Goal: Navigation & Orientation: Find specific page/section

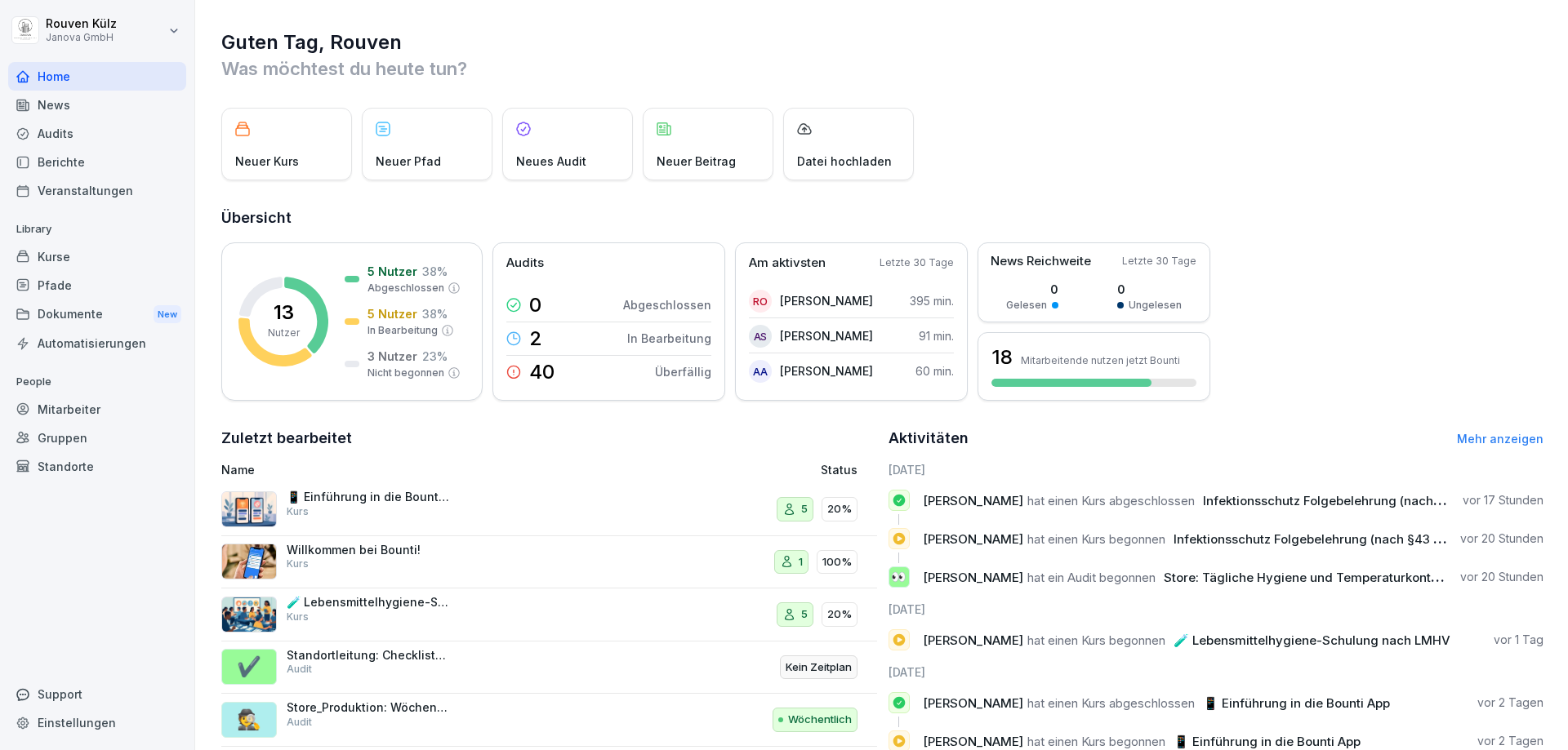
click at [89, 318] on div "Dokumente New" at bounding box center [97, 315] width 178 height 30
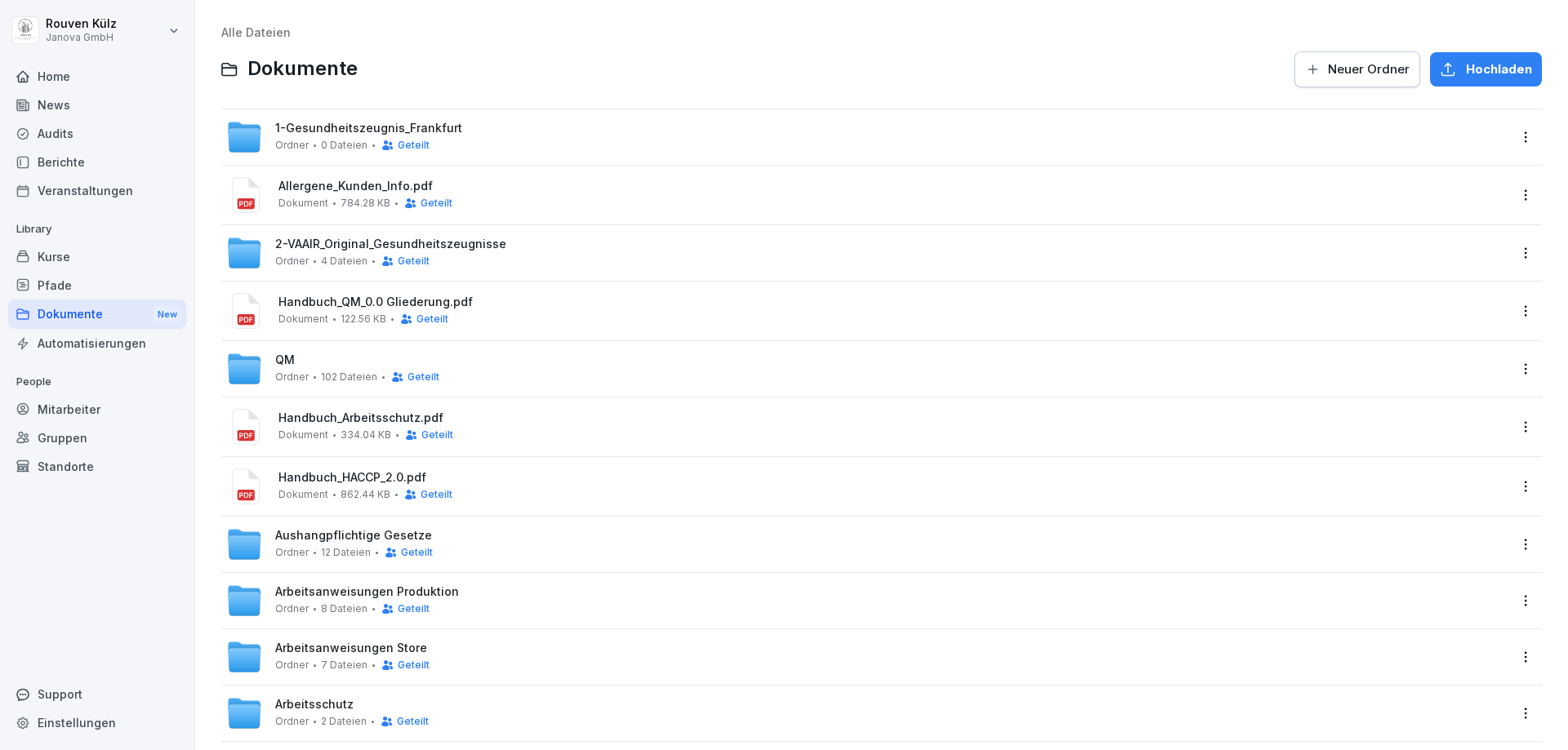
scroll to position [82, 0]
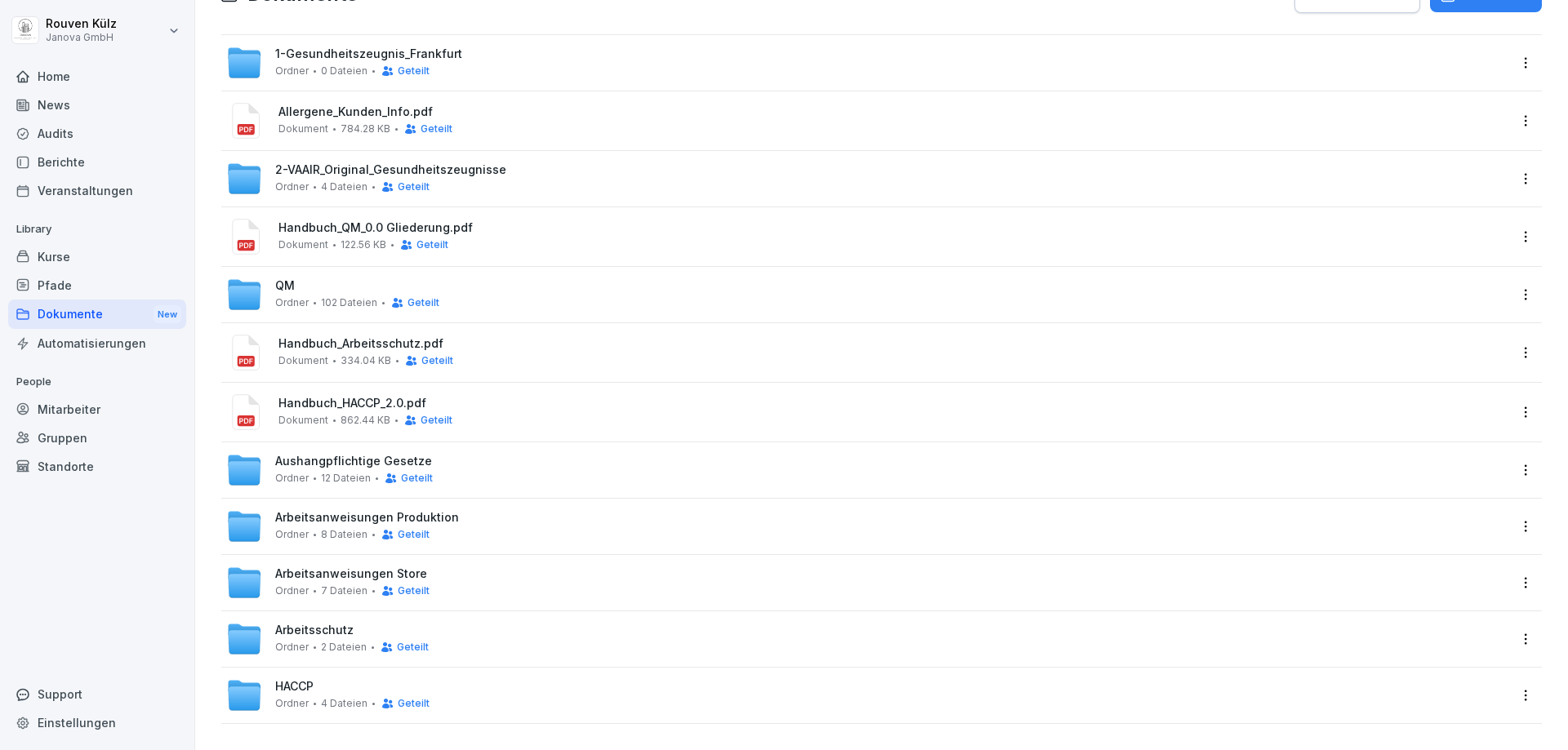
click at [322, 567] on span "Arbeitsanweisungen Store" at bounding box center [351, 574] width 152 height 14
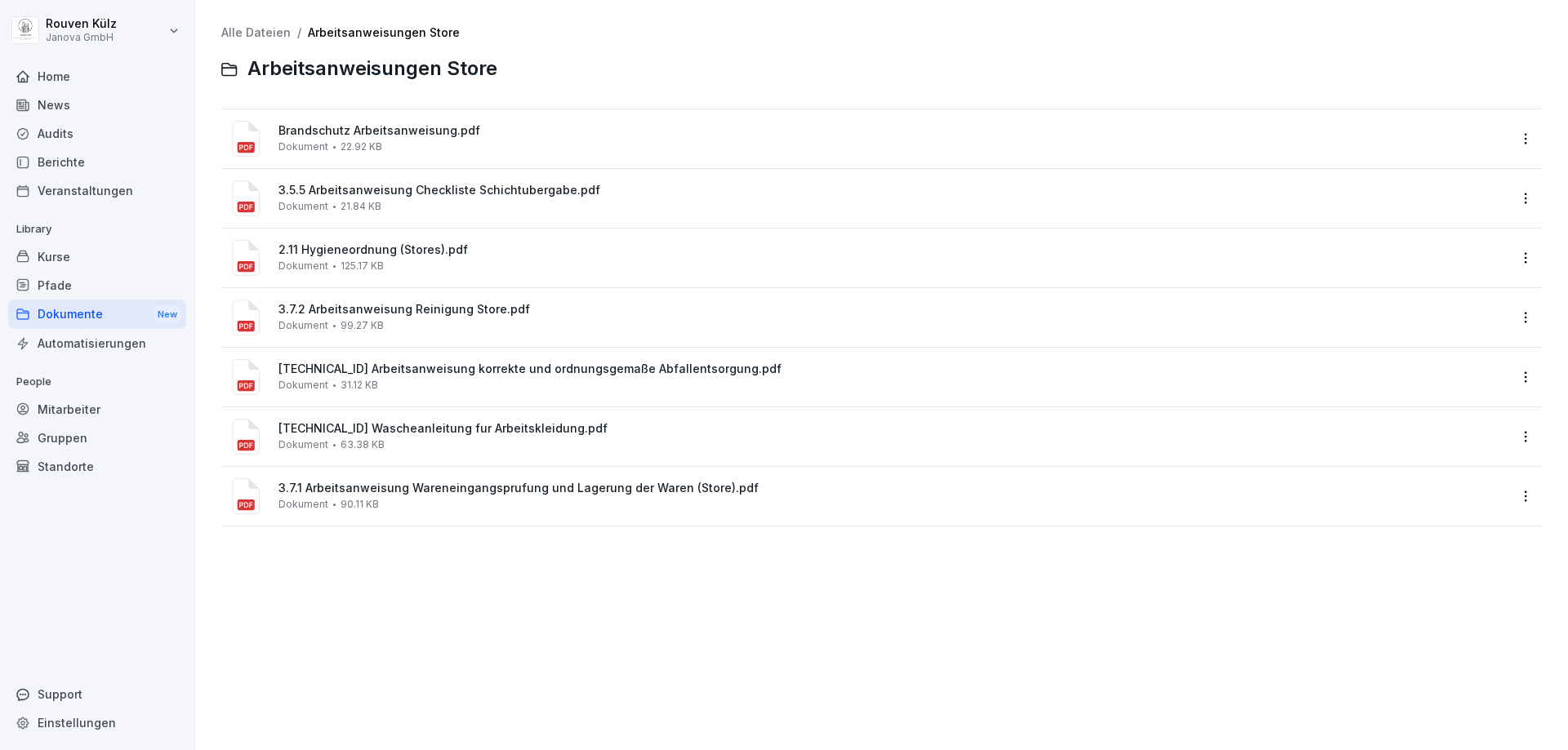
click at [252, 31] on link "Alle Dateien" at bounding box center [256, 32] width 70 height 14
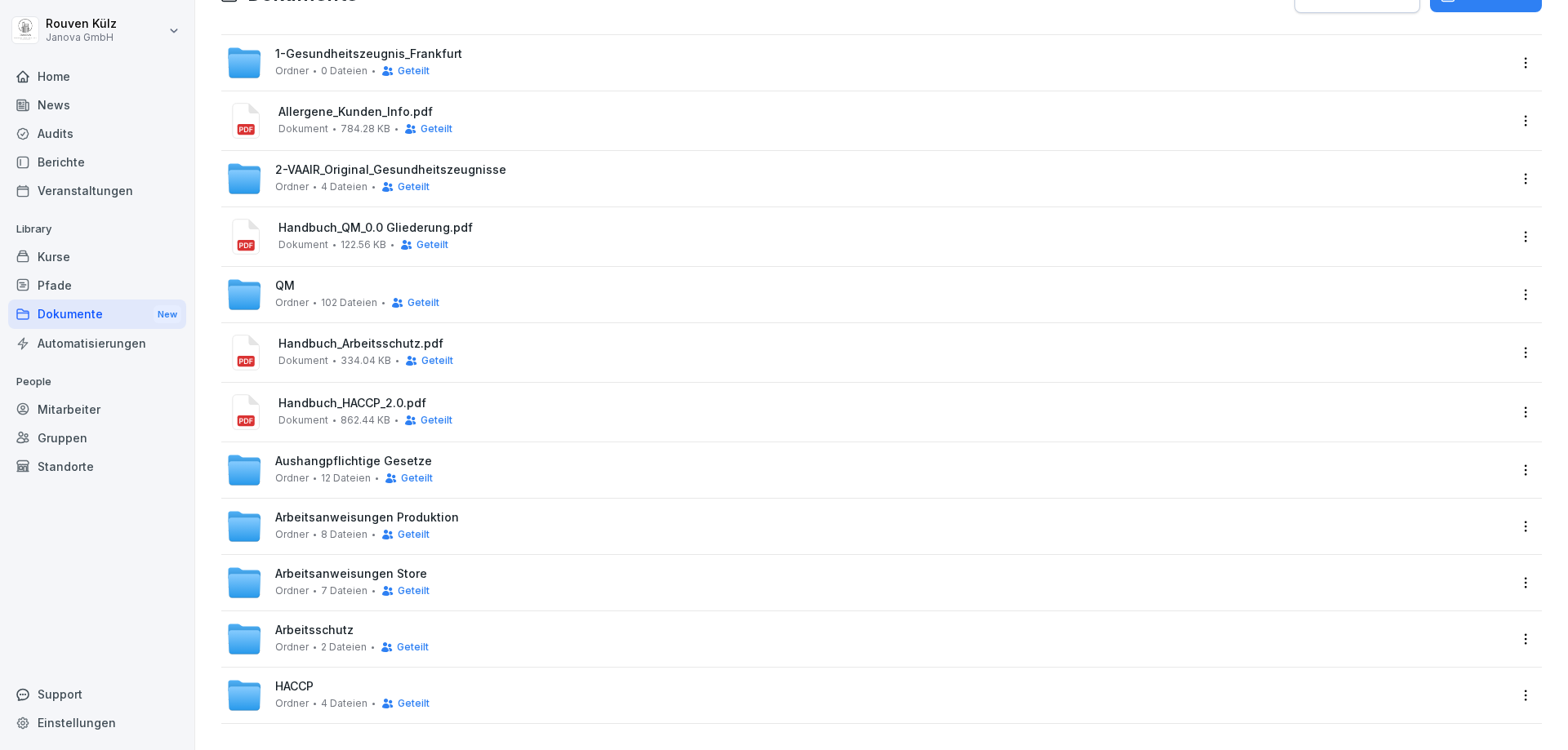
scroll to position [87, 0]
click at [324, 511] on span "Arbeitsanweisungen Produktion" at bounding box center [367, 517] width 184 height 14
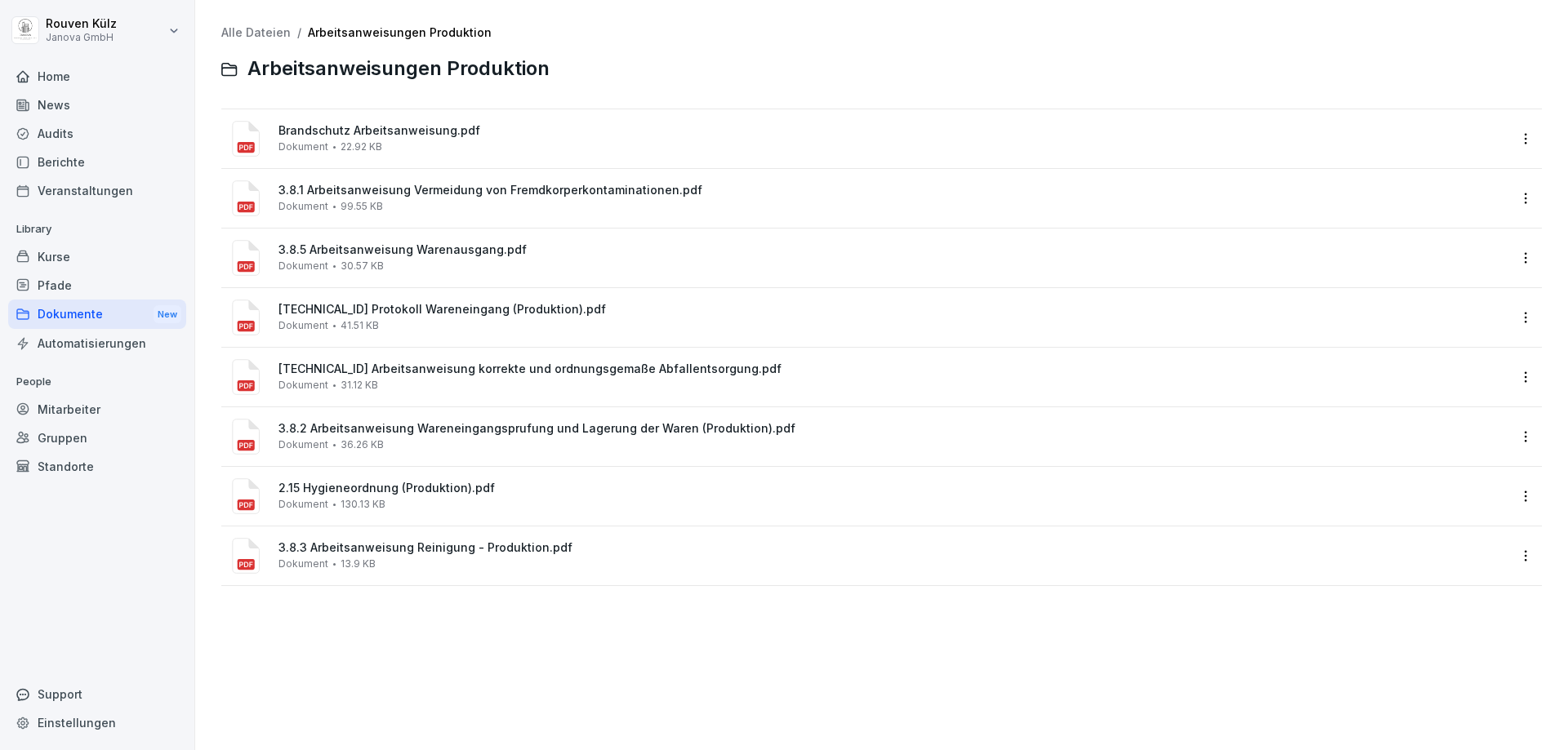
click at [251, 27] on link "Alle Dateien" at bounding box center [256, 32] width 70 height 14
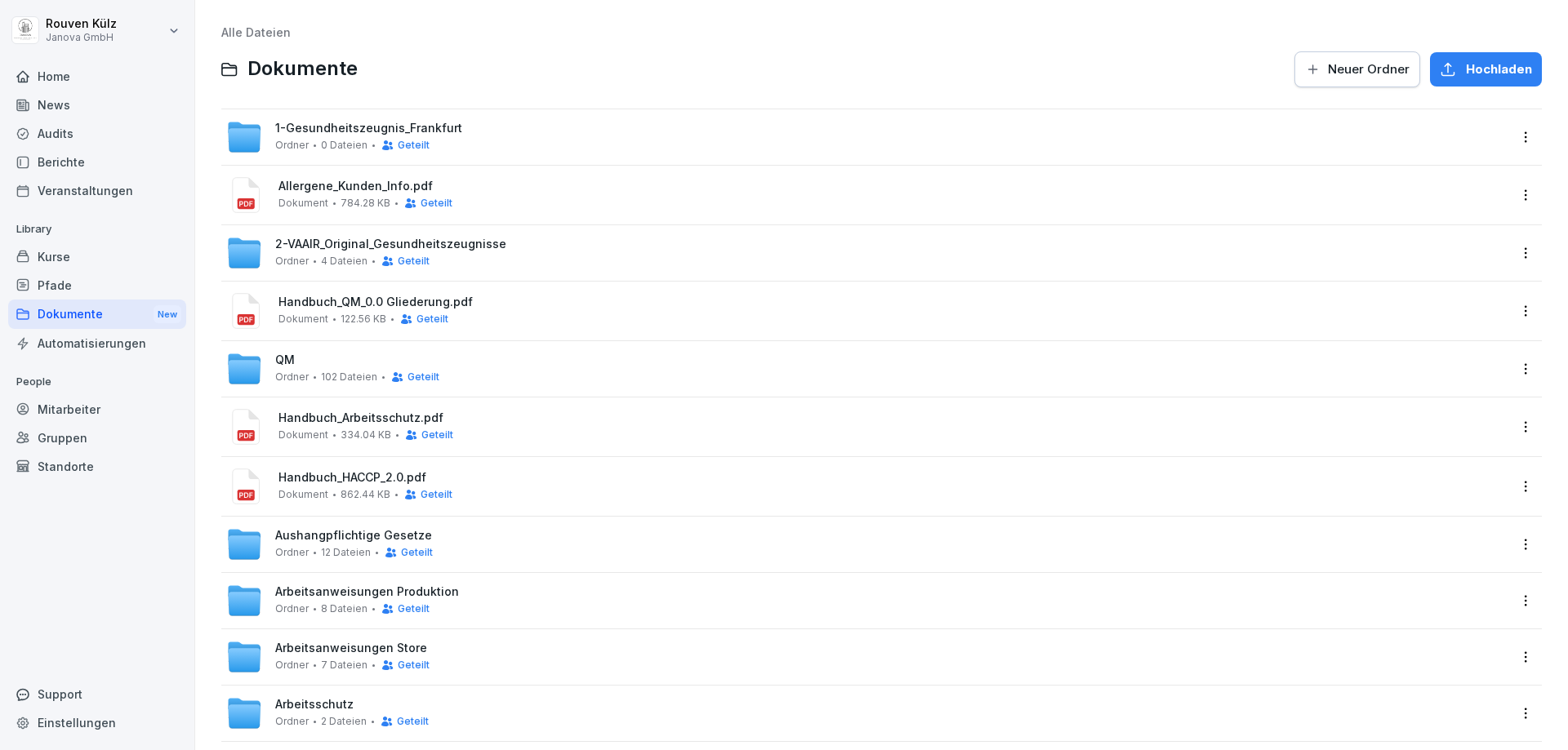
click at [64, 259] on div "Kurse" at bounding box center [97, 256] width 178 height 28
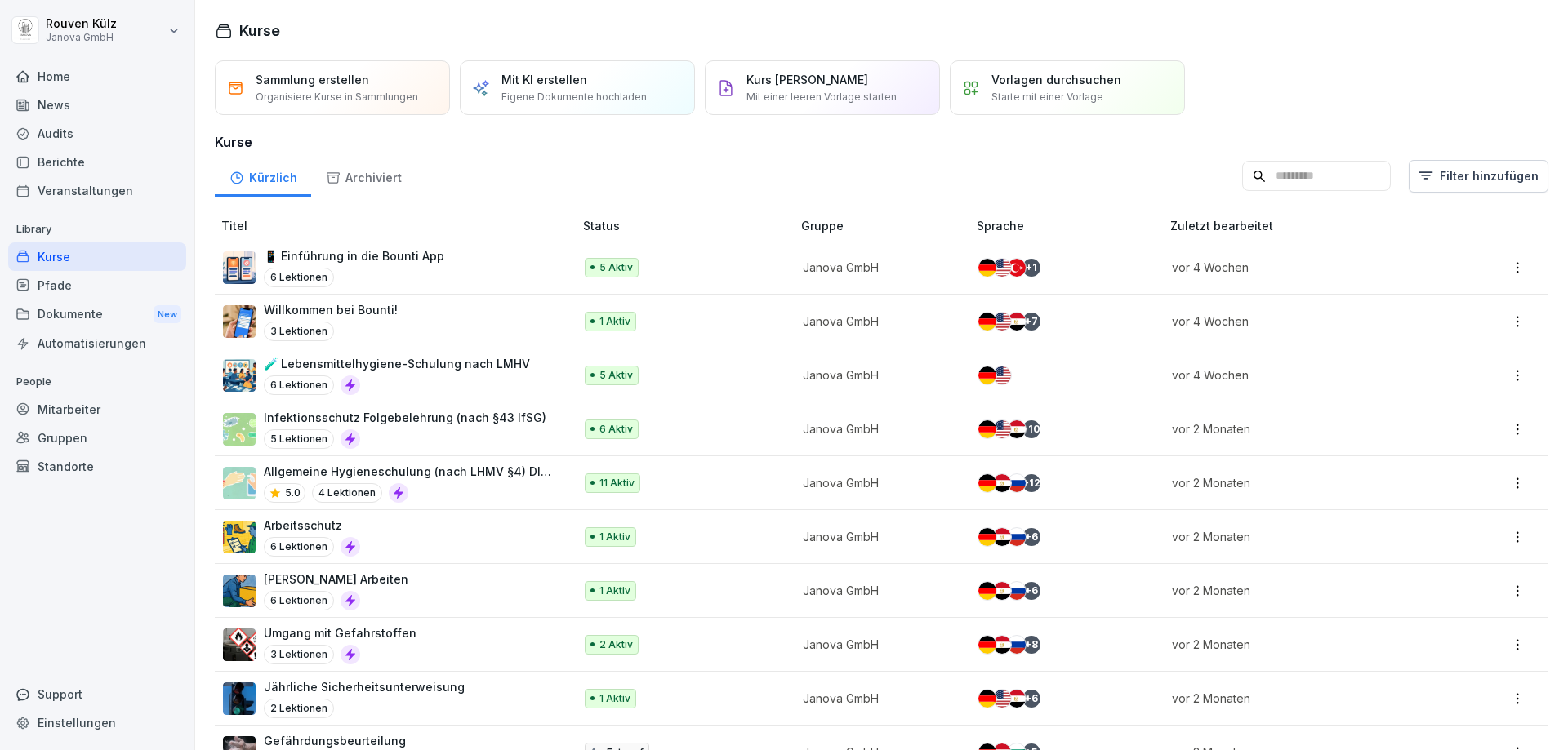
scroll to position [107, 0]
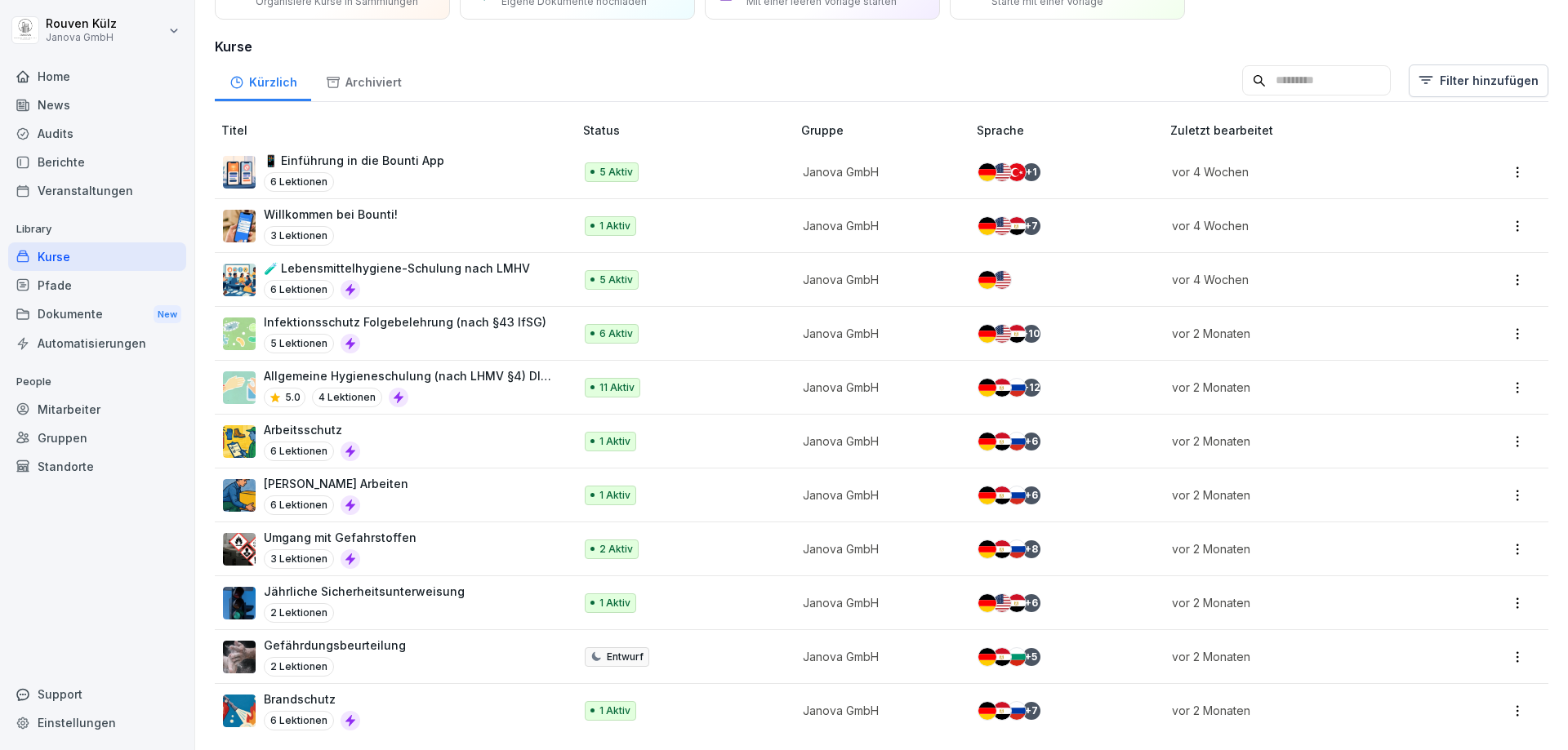
click at [89, 319] on div "Dokumente New" at bounding box center [97, 315] width 178 height 30
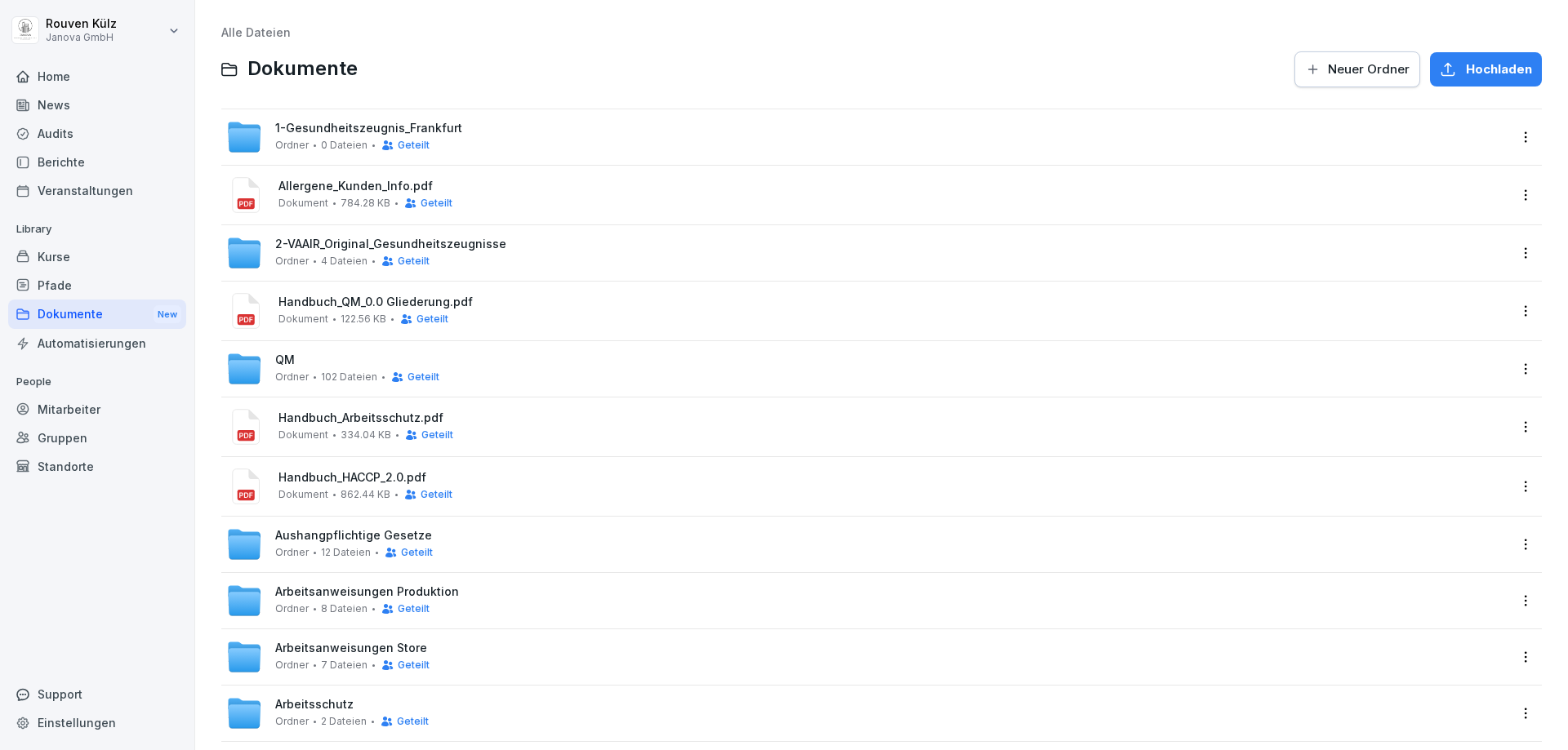
click at [289, 358] on span "QM" at bounding box center [285, 360] width 20 height 14
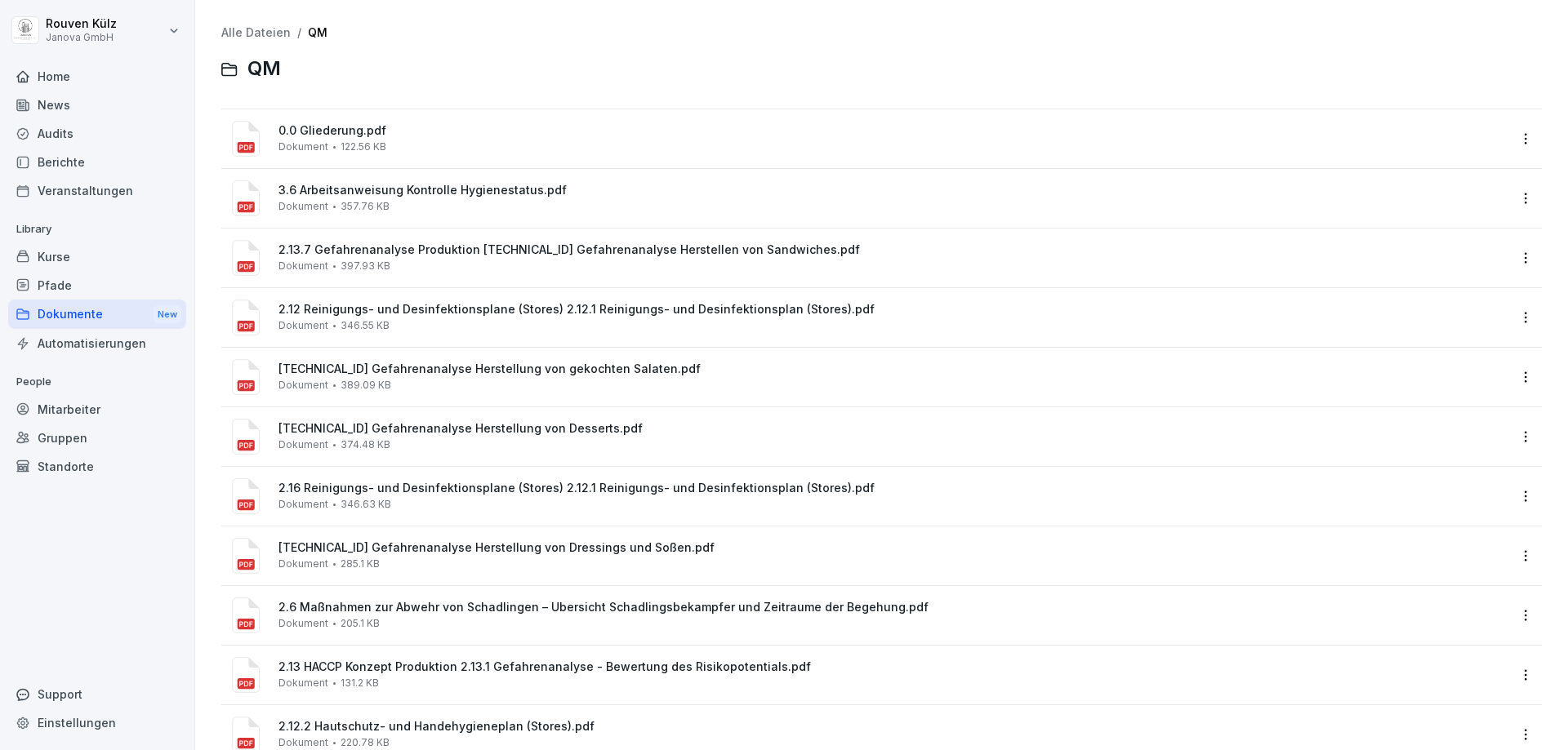
click at [259, 30] on link "Alle Dateien" at bounding box center [256, 32] width 70 height 14
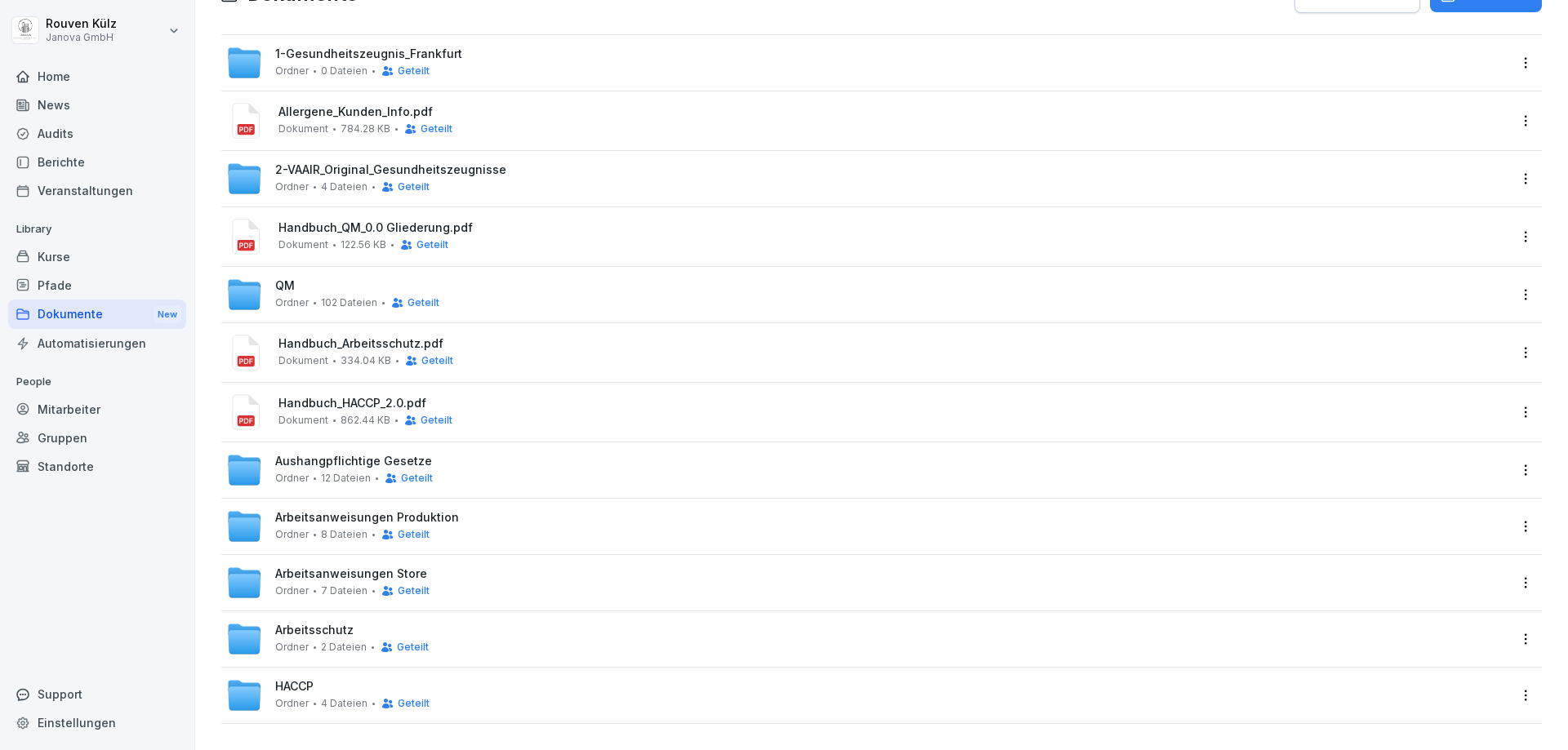
scroll to position [87, 0]
click at [343, 567] on span "Arbeitsanweisungen Store" at bounding box center [351, 574] width 152 height 14
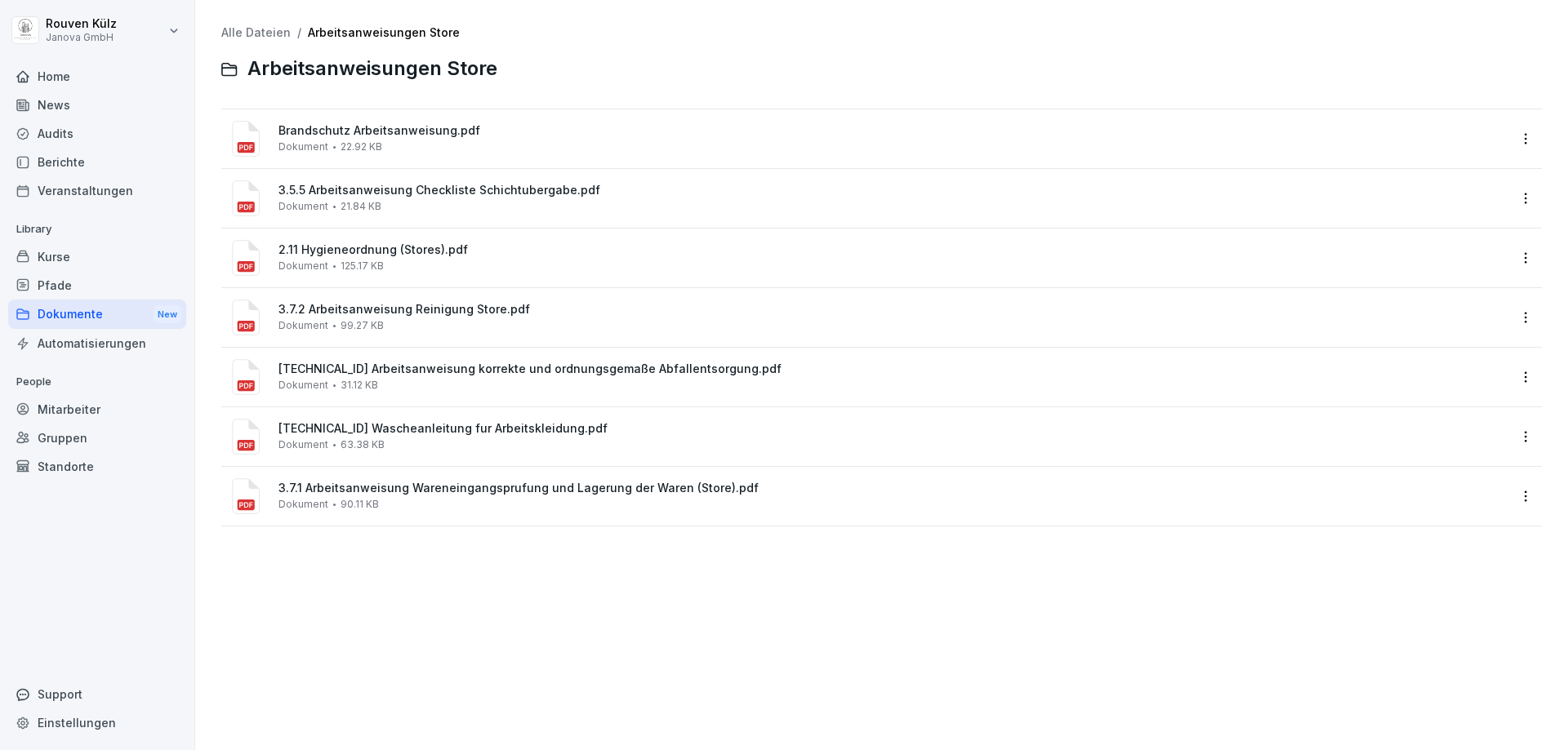
click at [258, 37] on link "Alle Dateien" at bounding box center [256, 32] width 70 height 14
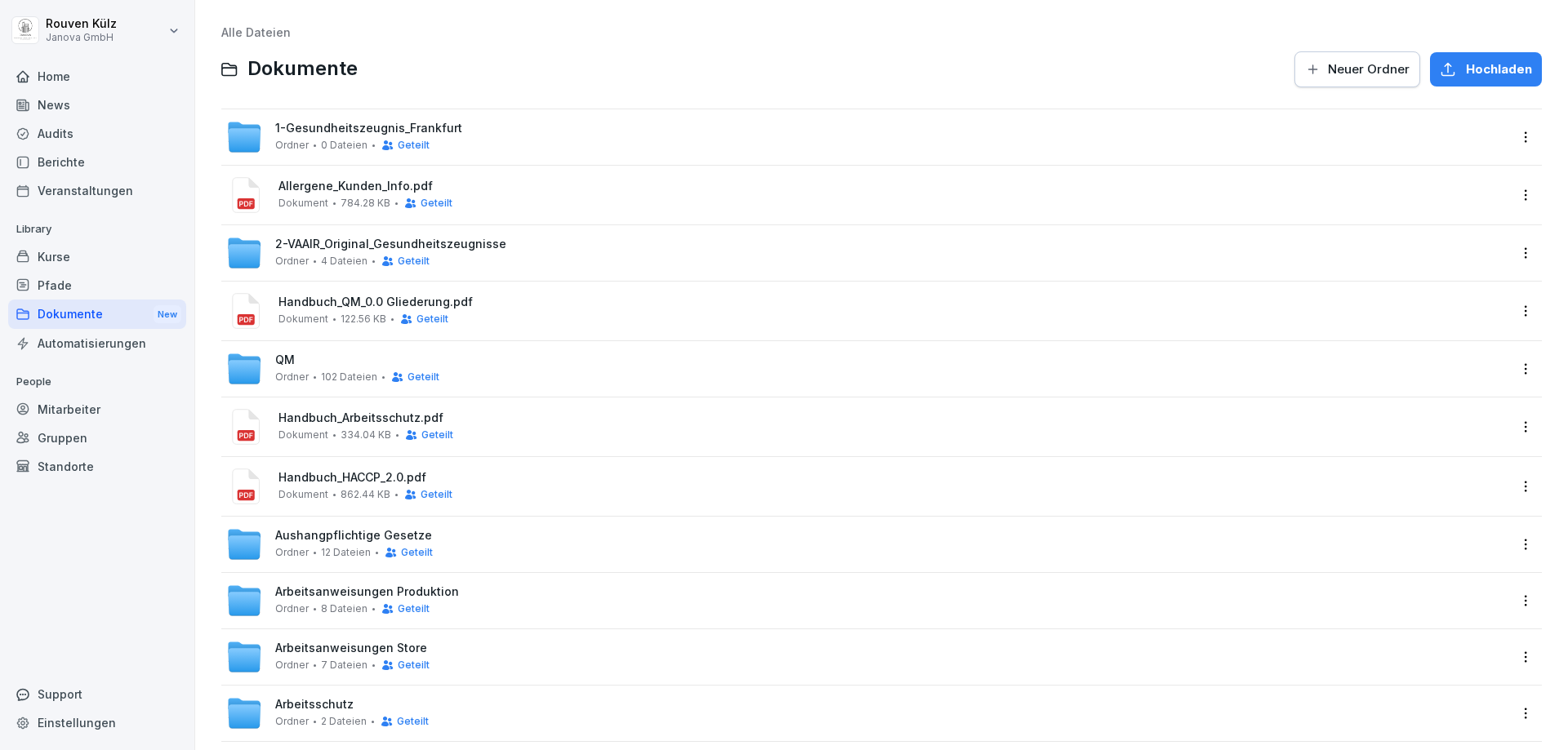
click at [70, 136] on div "Audits" at bounding box center [97, 134] width 178 height 28
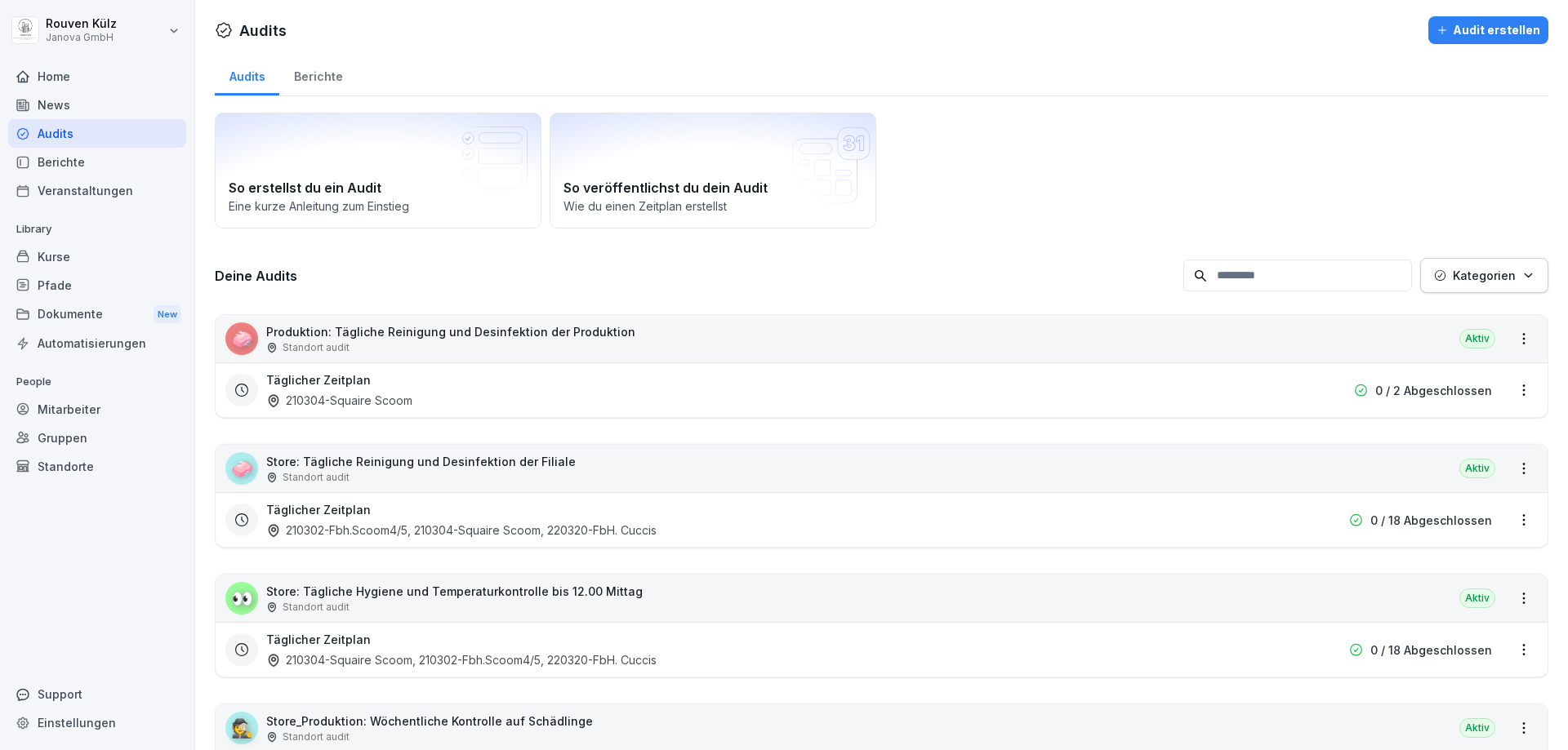
click at [89, 319] on div "Dokumente New" at bounding box center [97, 315] width 178 height 30
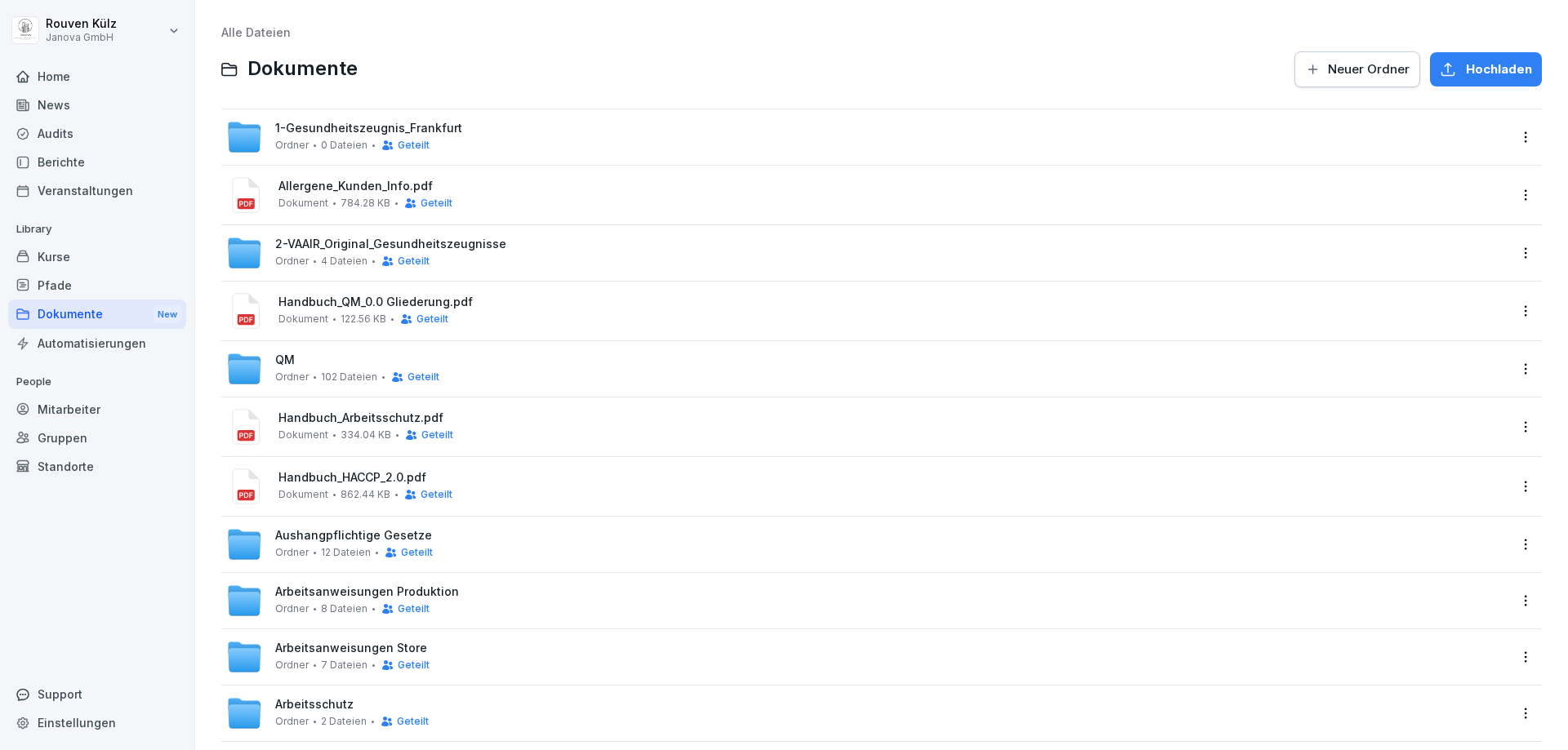
click at [338, 129] on span "1-Gesundheitszeugnis_Frankfurt" at bounding box center [368, 128] width 187 height 14
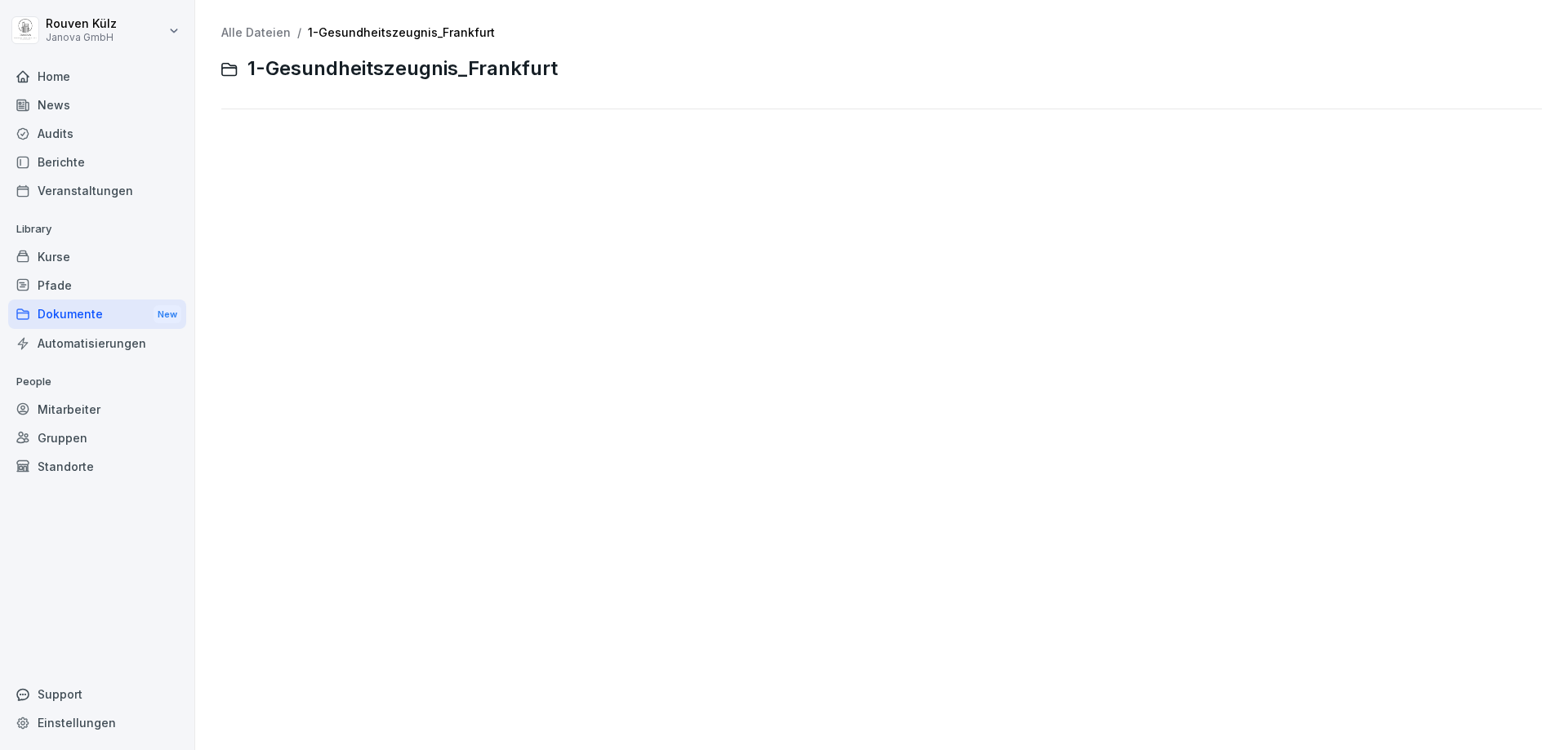
click at [272, 27] on link "Alle Dateien" at bounding box center [256, 32] width 70 height 14
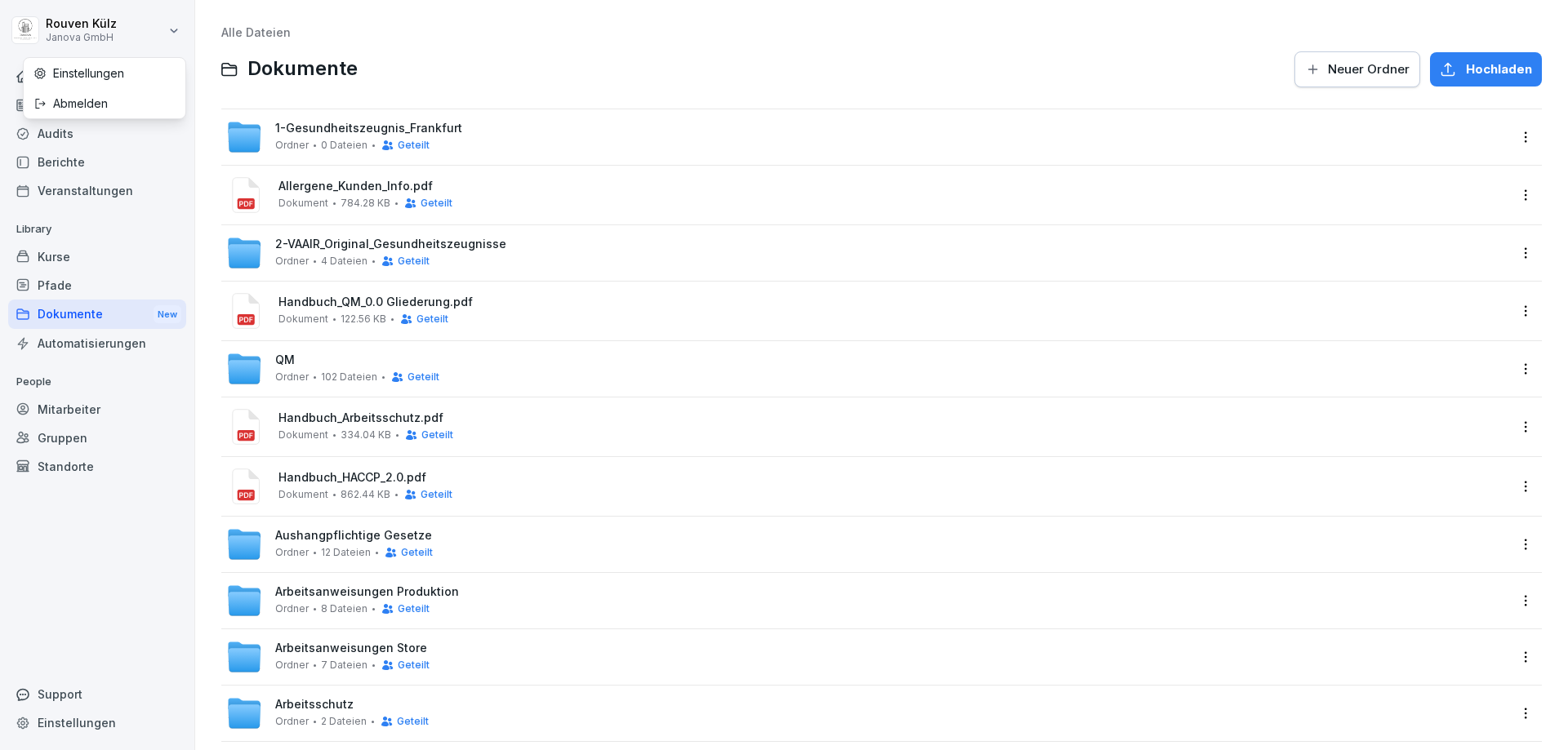
click at [174, 27] on html "[PERSON_NAME] Janova GmbH Home News Audits Berichte Veranstaltungen Library Kur…" at bounding box center [784, 375] width 1568 height 750
click at [97, 104] on div "Abmelden" at bounding box center [105, 104] width 162 height 30
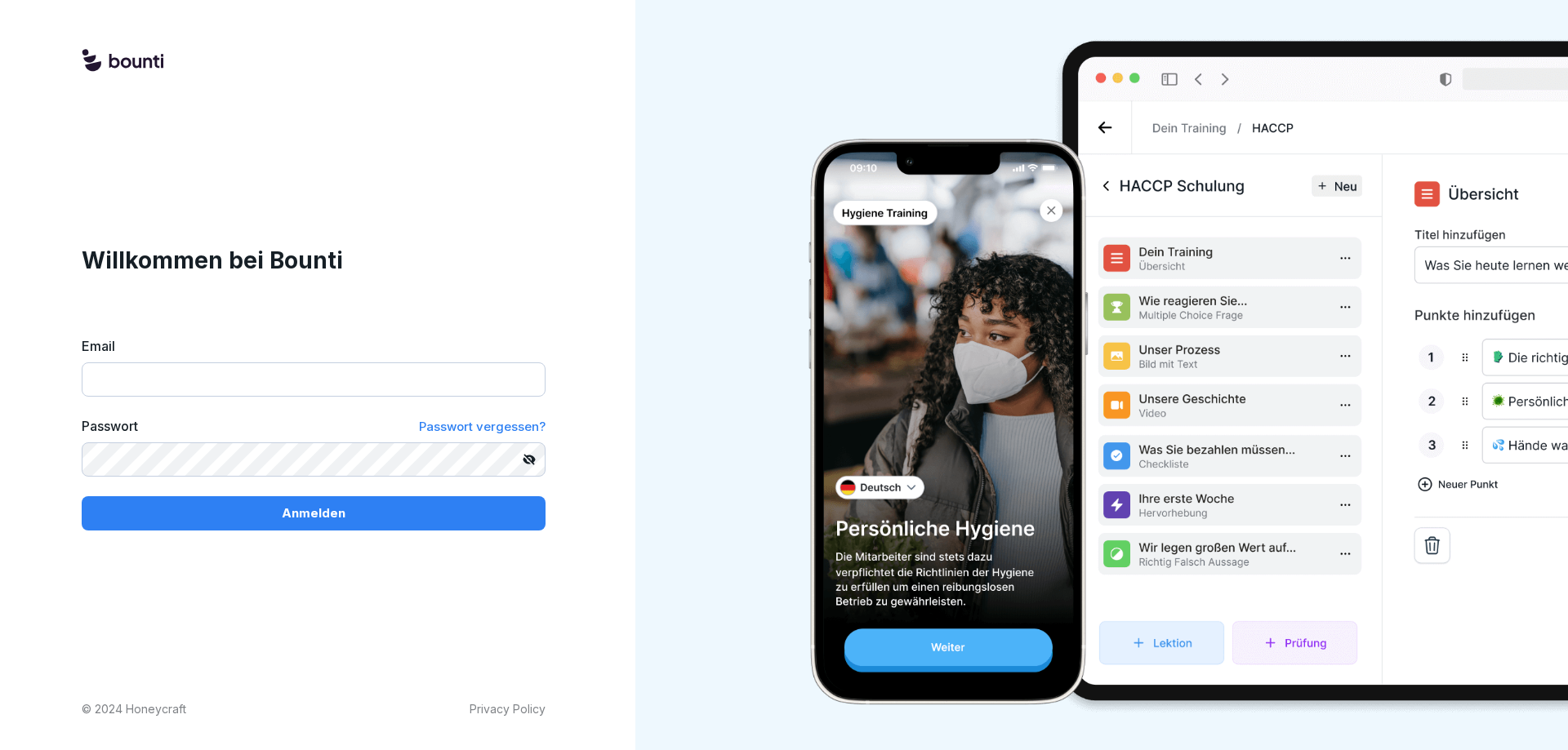
type input "**********"
